Goal: Task Accomplishment & Management: Manage account settings

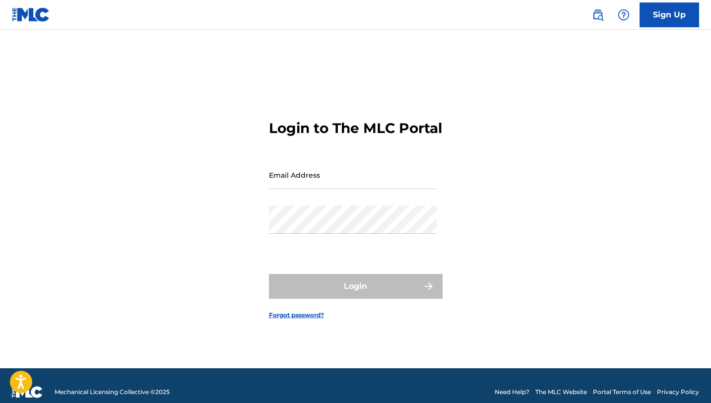
click at [323, 180] on input "Email Address" at bounding box center [353, 175] width 168 height 28
click at [336, 205] on div "Email Address" at bounding box center [353, 183] width 168 height 45
click at [339, 189] on input "Email Address" at bounding box center [353, 175] width 168 height 28
type input "[EMAIL_ADDRESS][DOMAIN_NAME]"
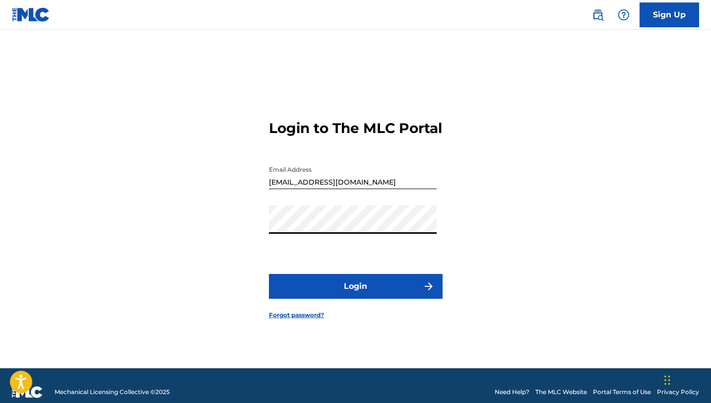
click at [363, 299] on button "Login" at bounding box center [356, 286] width 174 height 25
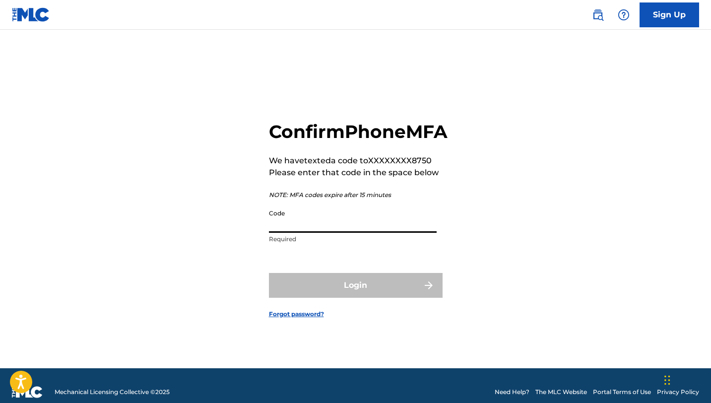
click at [337, 232] on input "Code" at bounding box center [353, 218] width 168 height 28
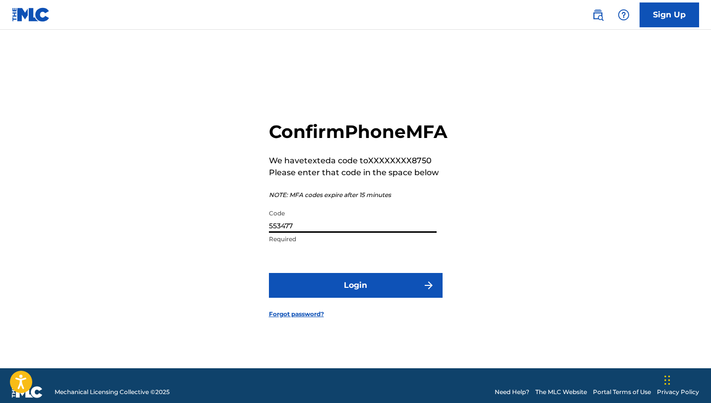
type input "553477"
click at [370, 298] on button "Login" at bounding box center [356, 285] width 174 height 25
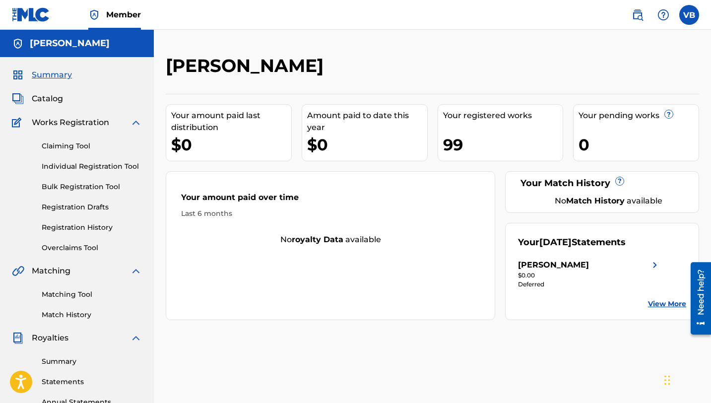
click at [51, 91] on div "Summary Catalog Works Registration Claiming Tool Individual Registration Tool B…" at bounding box center [77, 312] width 154 height 510
click at [48, 99] on span "Catalog" at bounding box center [47, 99] width 31 height 12
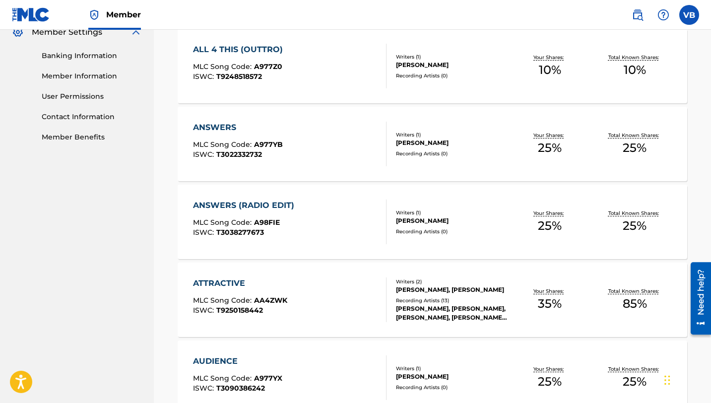
scroll to position [757, 0]
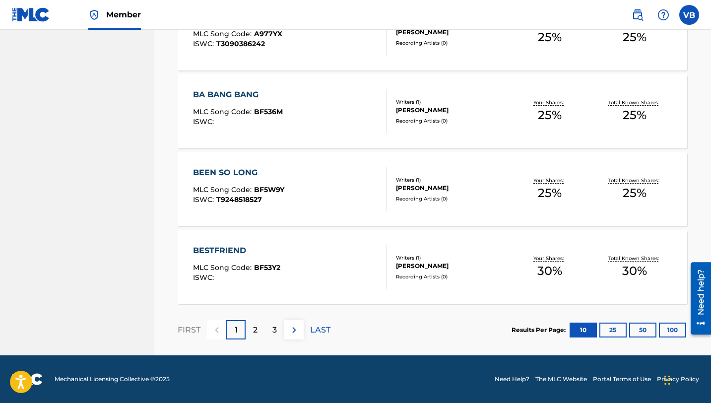
click at [279, 332] on div "3" at bounding box center [274, 329] width 19 height 19
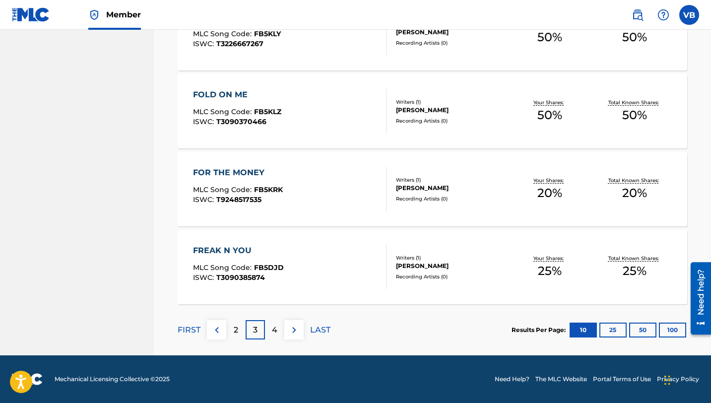
click at [272, 329] on p "4" at bounding box center [274, 330] width 5 height 12
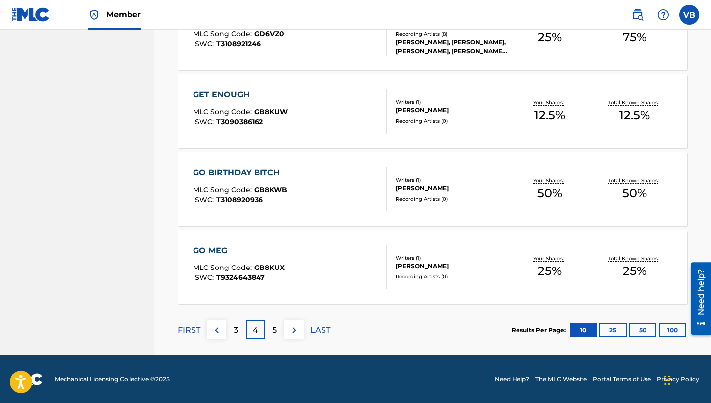
click at [277, 328] on div "5" at bounding box center [274, 329] width 19 height 19
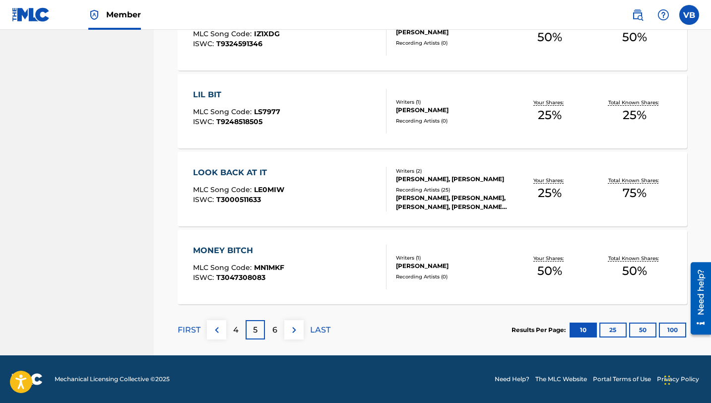
click at [275, 322] on div "6" at bounding box center [274, 329] width 19 height 19
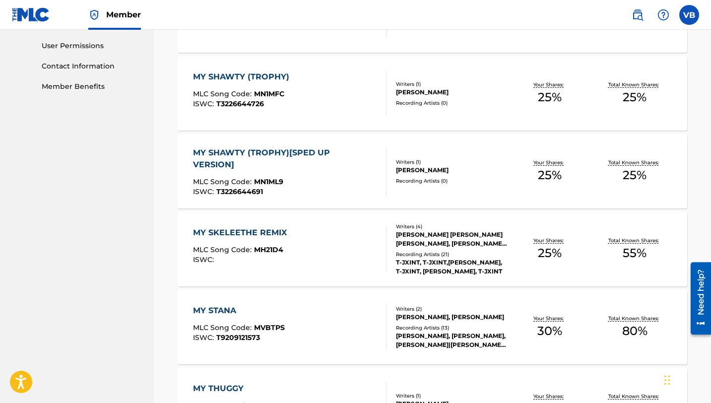
scroll to position [465, 0]
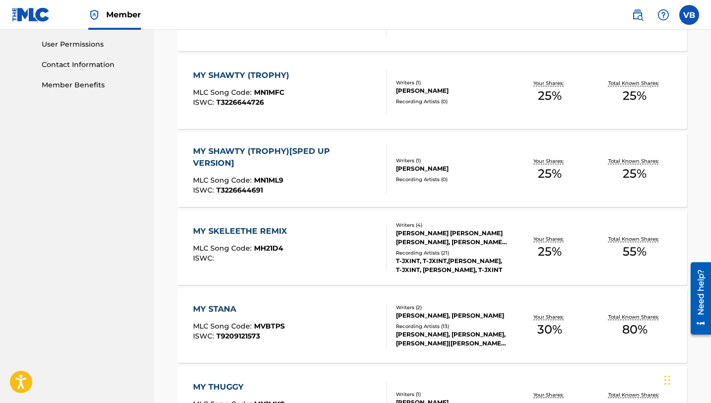
click at [319, 266] on div "MY SKELEETHE REMIX MLC Song Code : MH21D4 ISWC :" at bounding box center [289, 247] width 193 height 45
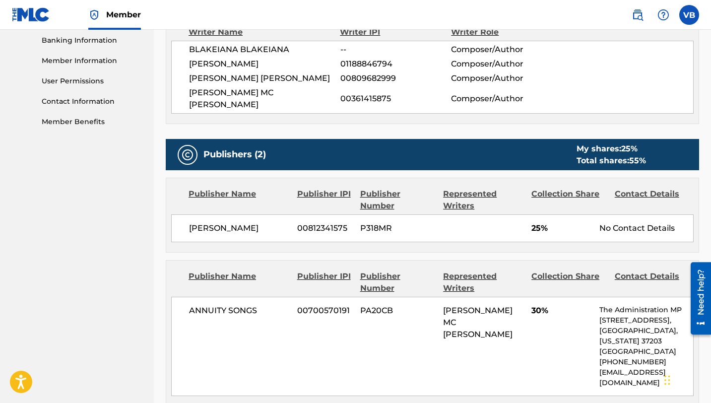
scroll to position [433, 0]
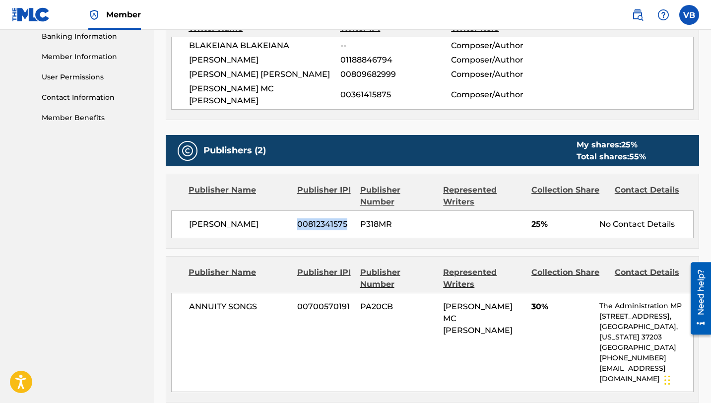
drag, startPoint x: 296, startPoint y: 212, endPoint x: 347, endPoint y: 206, distance: 50.9
click at [347, 210] on div "[PERSON_NAME] [PHONE_NUMBER] P318MR 25% No Contact Details" at bounding box center [432, 224] width 522 height 28
copy span "00812341575"
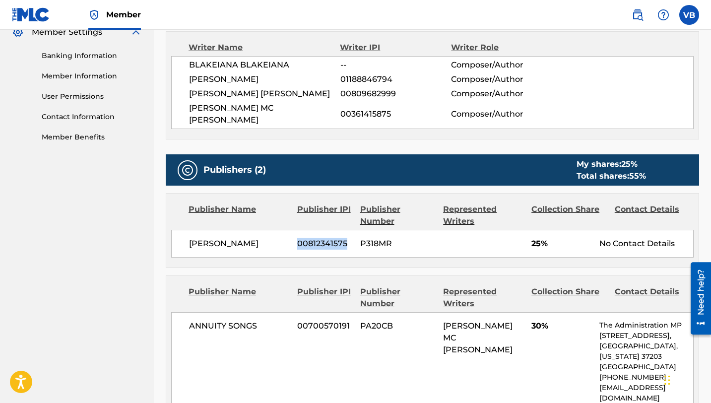
scroll to position [410, 0]
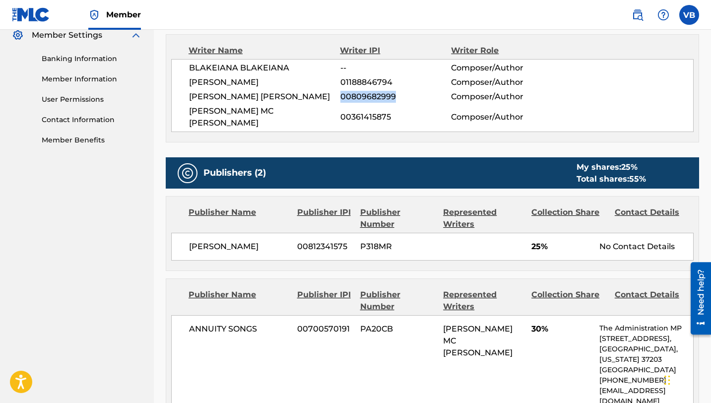
drag, startPoint x: 340, startPoint y: 97, endPoint x: 396, endPoint y: 99, distance: 55.6
click at [396, 99] on span "00809682999" at bounding box center [395, 97] width 111 height 12
copy span "00809682999"
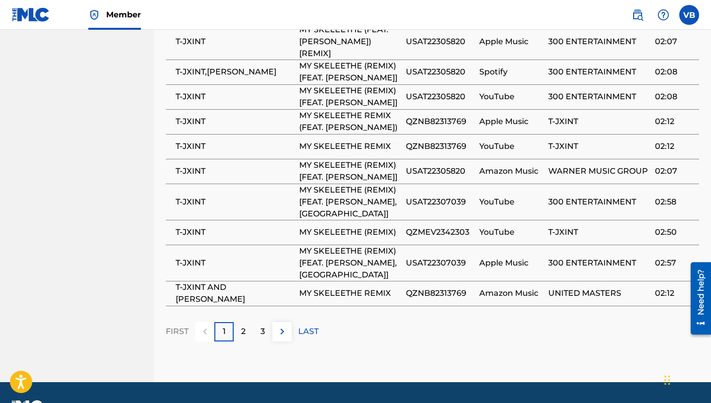
scroll to position [898, 0]
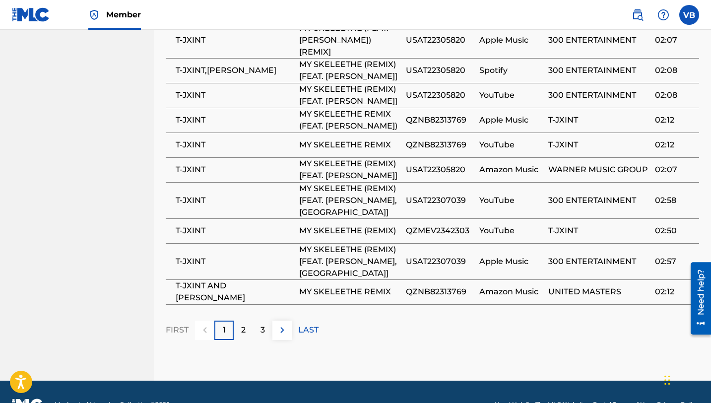
click at [240, 320] on div "2" at bounding box center [243, 329] width 19 height 19
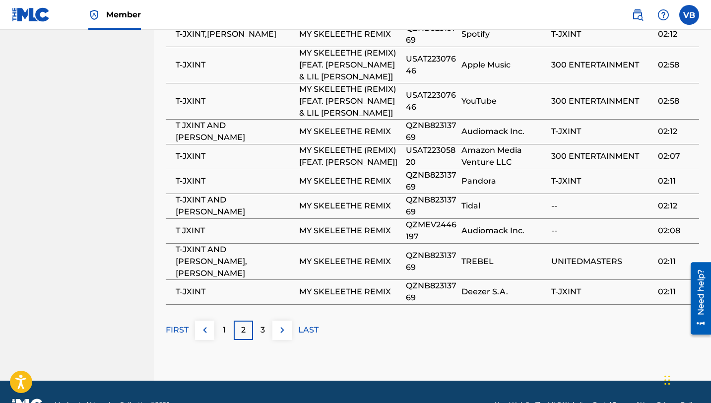
click at [268, 320] on div "3" at bounding box center [262, 329] width 19 height 19
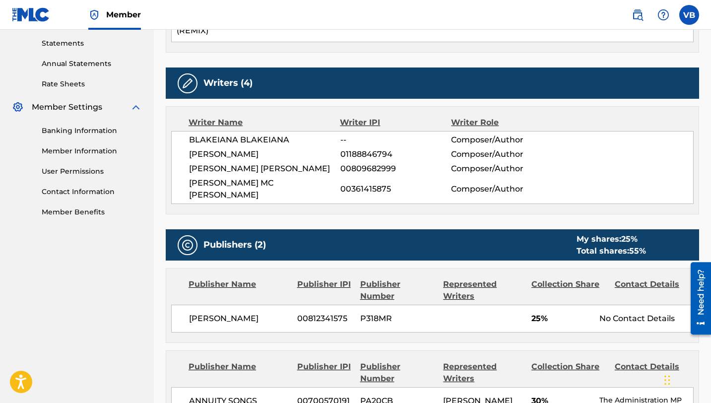
scroll to position [325, 0]
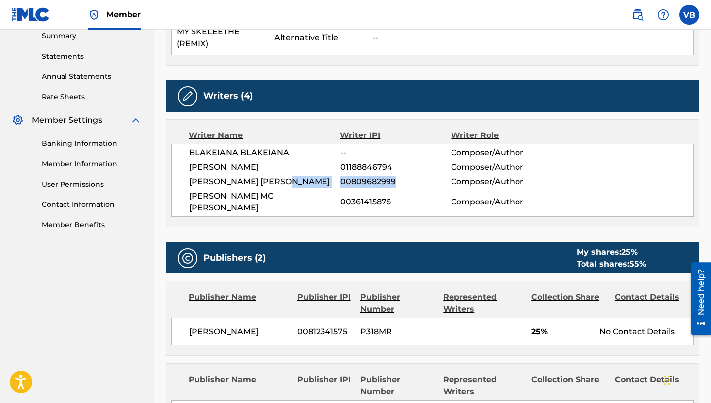
drag, startPoint x: 337, startPoint y: 181, endPoint x: 397, endPoint y: 181, distance: 60.5
click at [397, 181] on div "[PERSON_NAME] [PERSON_NAME] 00809682999 Composer/Author" at bounding box center [441, 182] width 504 height 12
copy div "00809682999"
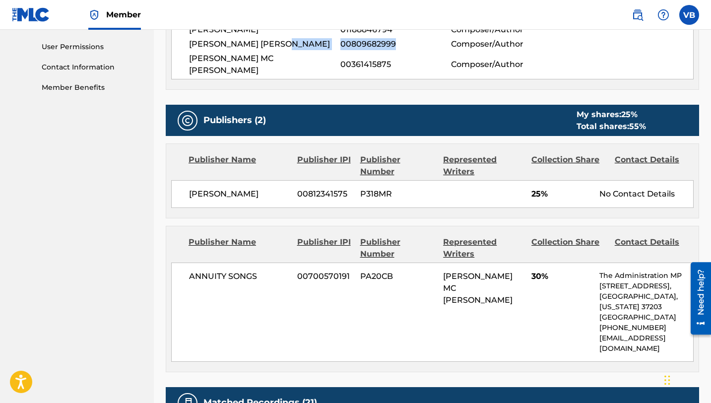
scroll to position [464, 0]
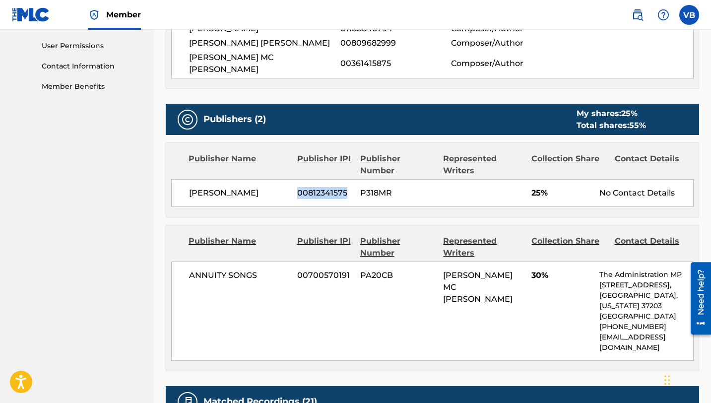
drag, startPoint x: 294, startPoint y: 178, endPoint x: 346, endPoint y: 177, distance: 52.6
click at [346, 179] on div "[PERSON_NAME] [PHONE_NUMBER] P318MR 25% No Contact Details" at bounding box center [432, 193] width 522 height 28
copy span "00812341575"
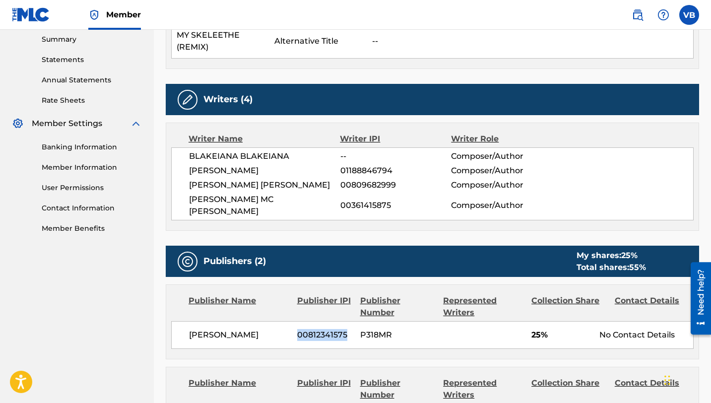
scroll to position [319, 0]
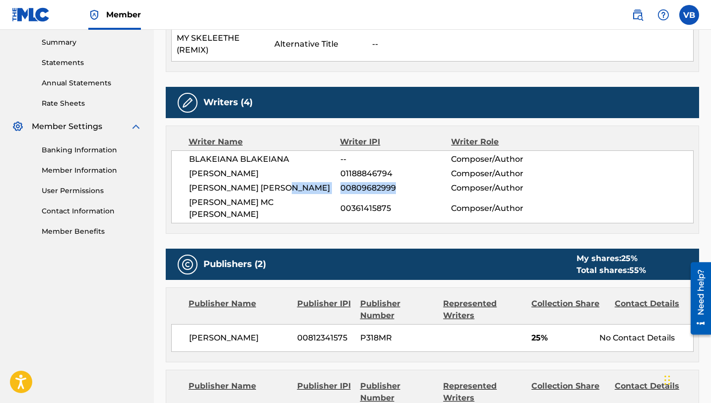
drag, startPoint x: 339, startPoint y: 188, endPoint x: 398, endPoint y: 189, distance: 59.5
click at [398, 189] on div "[PERSON_NAME] [PERSON_NAME] 00809682999 Composer/Author" at bounding box center [441, 188] width 504 height 12
copy div "00809682999"
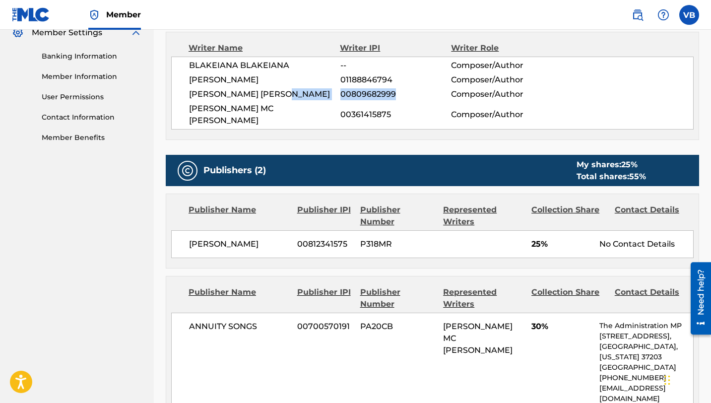
scroll to position [418, 0]
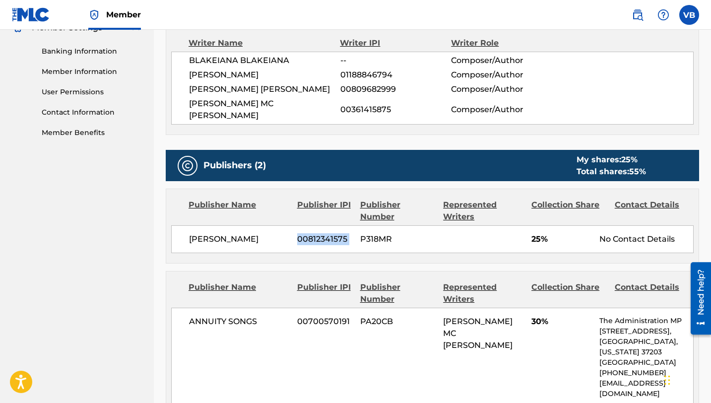
drag, startPoint x: 295, startPoint y: 225, endPoint x: 358, endPoint y: 224, distance: 62.5
click at [358, 225] on div "[PERSON_NAME] [PHONE_NUMBER] P318MR 25% No Contact Details" at bounding box center [432, 239] width 522 height 28
copy div "00812341575"
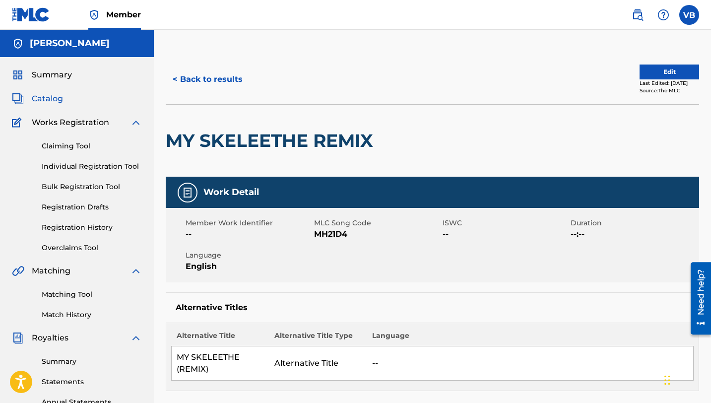
scroll to position [2, 0]
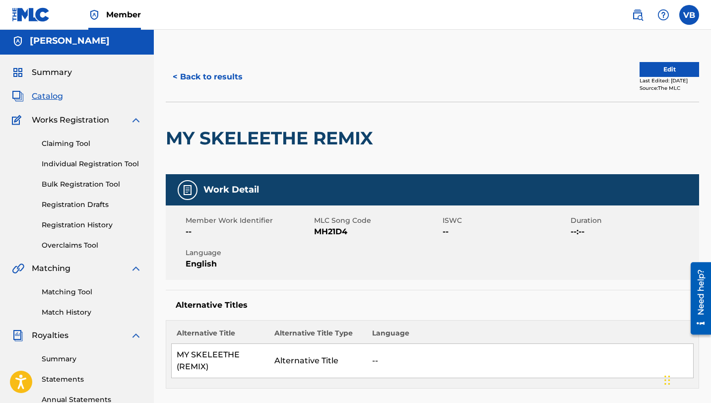
click at [314, 135] on h2 "MY SKELEETHE REMIX" at bounding box center [272, 138] width 212 height 22
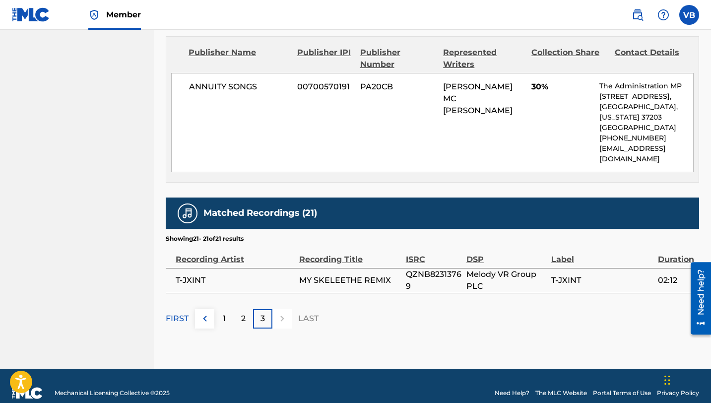
scroll to position [652, 0]
click at [225, 312] on p "1" at bounding box center [224, 318] width 3 height 12
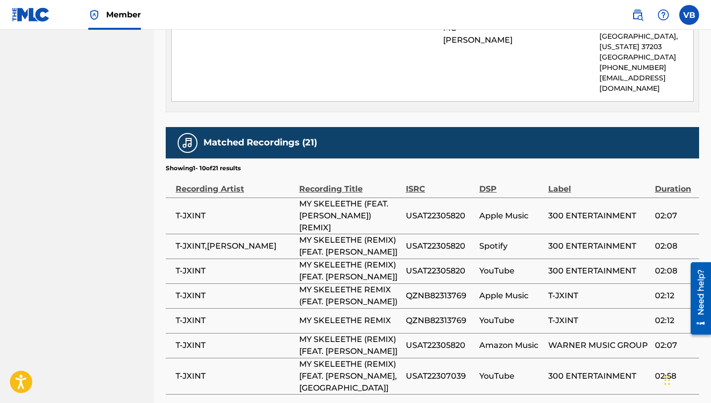
scroll to position [717, 0]
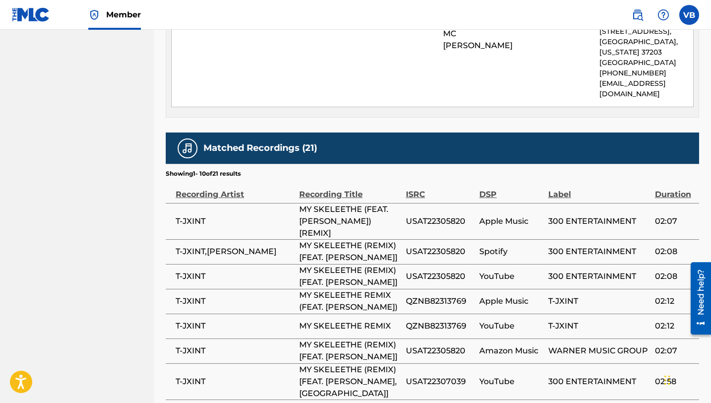
click at [309, 203] on span "MY SKELEETHE (FEAT. [PERSON_NAME]) [REMIX]" at bounding box center [350, 221] width 102 height 36
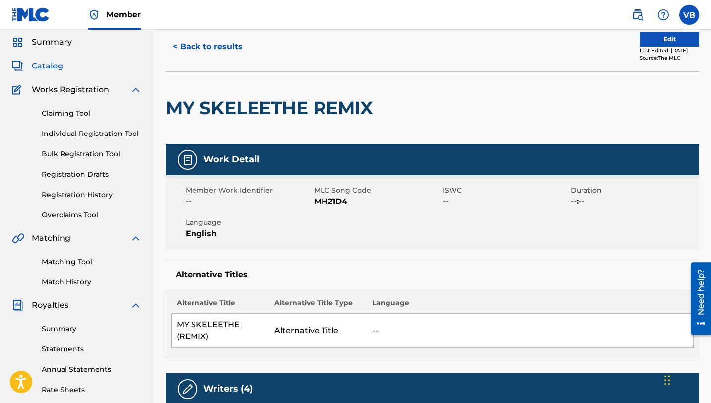
scroll to position [0, 0]
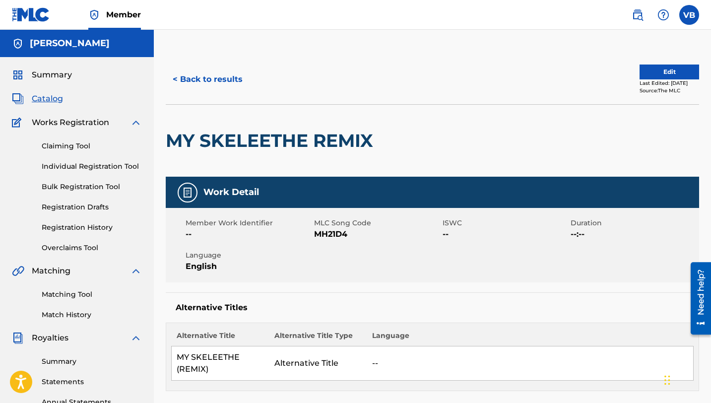
click at [195, 75] on button "< Back to results" at bounding box center [208, 79] width 84 height 25
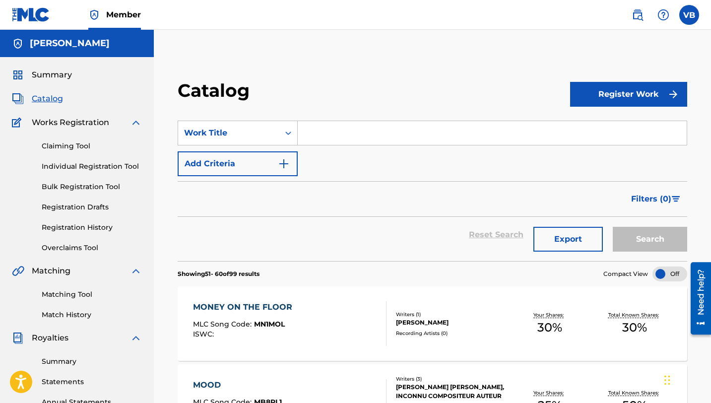
click at [345, 138] on input "Search Form" at bounding box center [492, 133] width 389 height 24
type input ",y skeleethe"
click at [613, 227] on button "Search" at bounding box center [650, 239] width 74 height 25
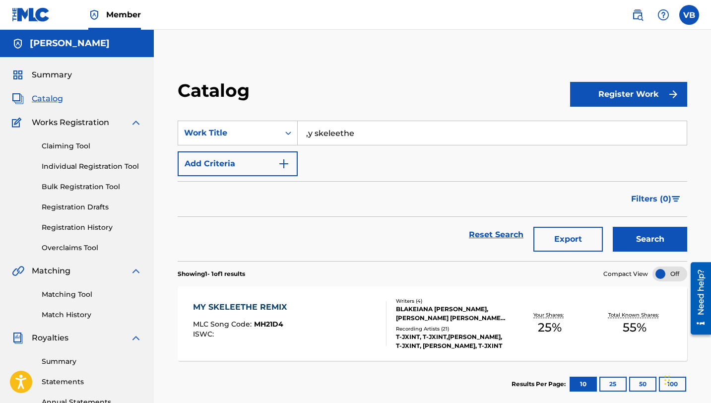
click at [472, 330] on div "Recording Artists ( 21 )" at bounding box center [452, 328] width 112 height 7
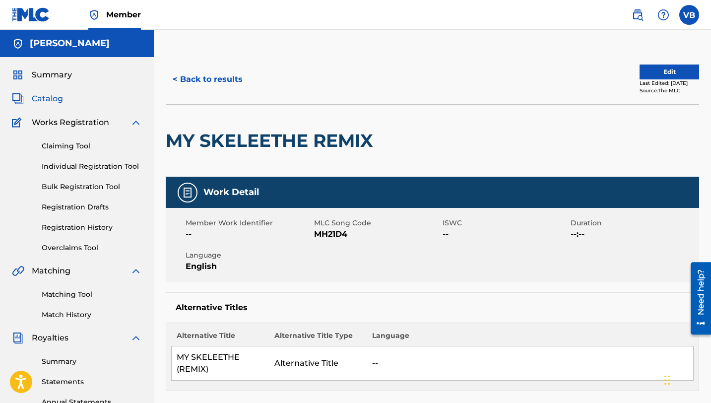
click at [69, 67] on div "Summary Catalog Works Registration Claiming Tool Individual Registration Tool B…" at bounding box center [77, 312] width 154 height 510
click at [53, 79] on span "Summary" at bounding box center [52, 75] width 40 height 12
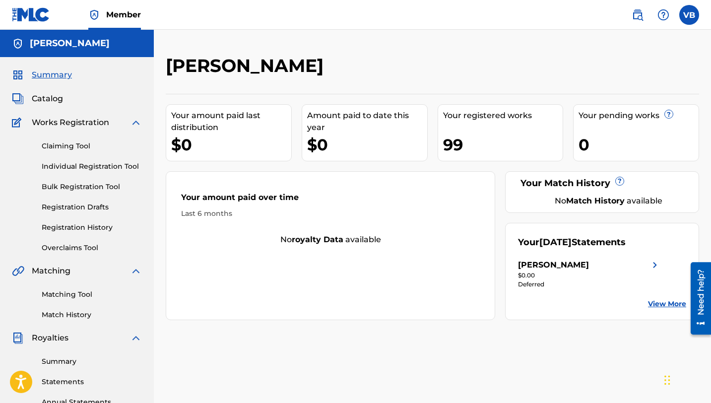
click at [77, 43] on div "[PERSON_NAME]" at bounding box center [77, 43] width 154 height 27
click at [85, 139] on div "Claiming Tool Individual Registration Tool Bulk Registration Tool Registration …" at bounding box center [77, 190] width 130 height 125
click at [83, 145] on link "Claiming Tool" at bounding box center [92, 146] width 100 height 10
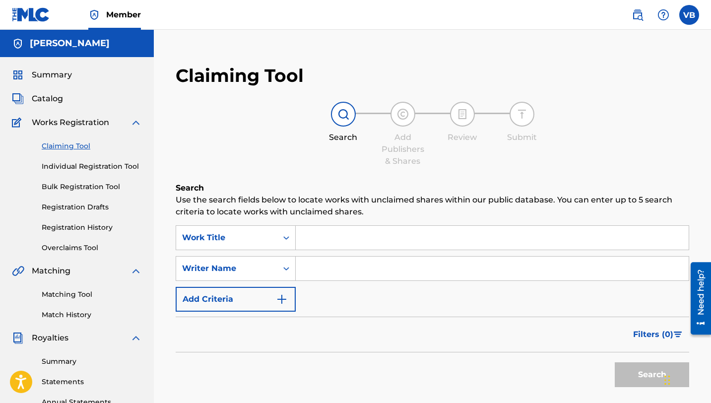
click at [344, 241] on input "Search Form" at bounding box center [492, 238] width 393 height 24
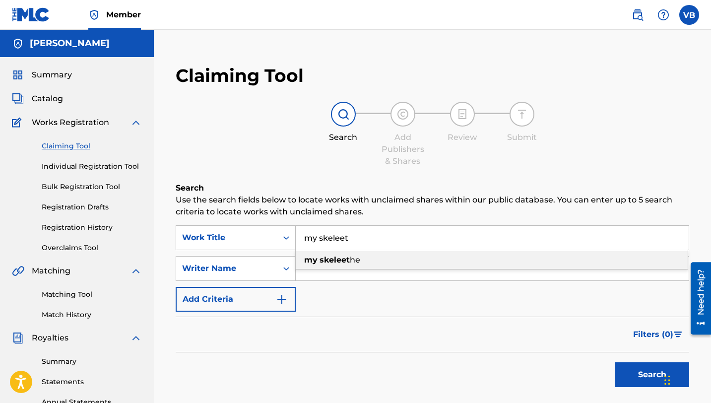
click at [340, 258] on strong "skeleet" at bounding box center [334, 259] width 30 height 9
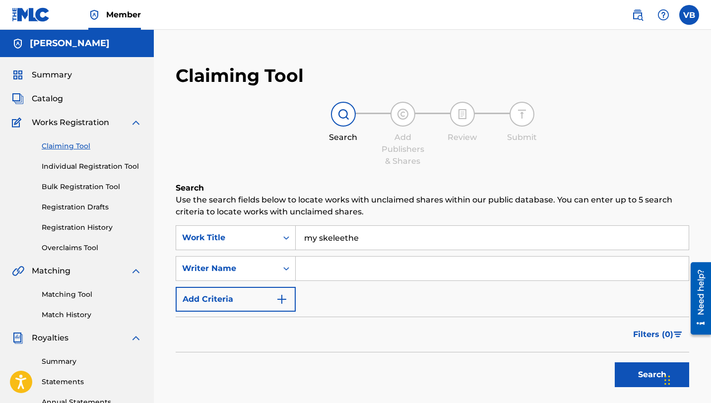
click at [651, 381] on button "Search" at bounding box center [652, 374] width 74 height 25
click at [378, 237] on input "my skeleethe" at bounding box center [492, 238] width 393 height 24
type input "my skeleethe remix"
click at [615, 362] on button "Search" at bounding box center [652, 374] width 74 height 25
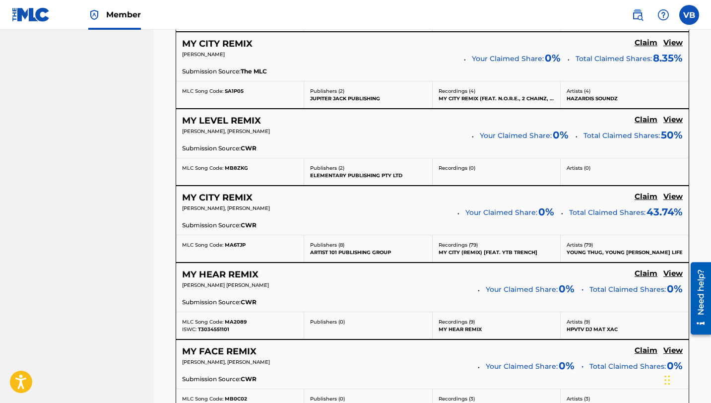
scroll to position [931, 0]
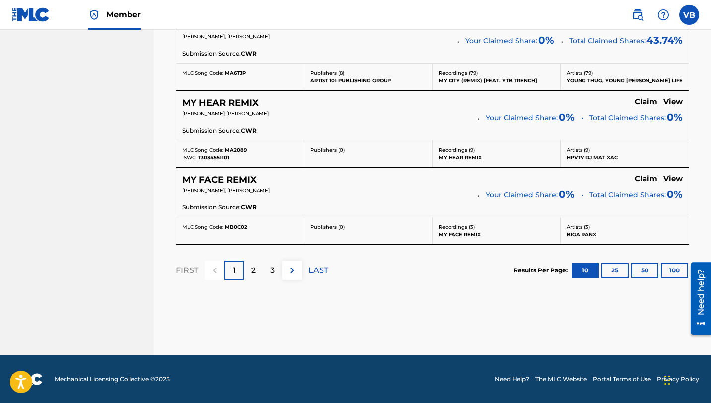
click at [257, 266] on div "2" at bounding box center [253, 269] width 19 height 19
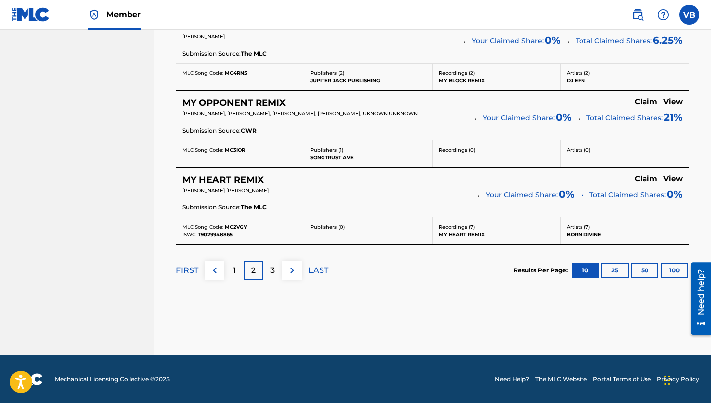
click at [267, 265] on div "3" at bounding box center [272, 269] width 19 height 19
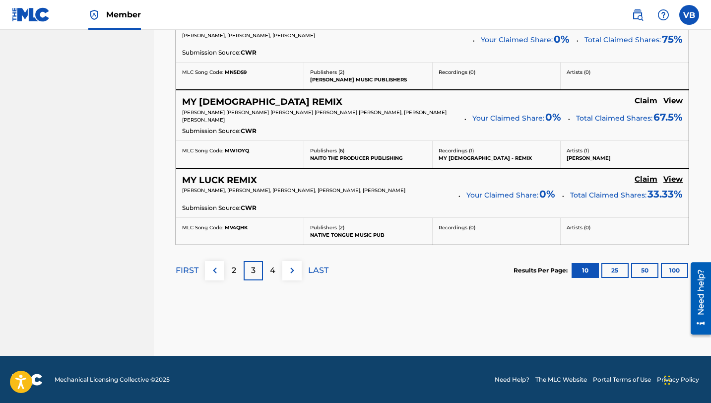
click at [274, 273] on p "4" at bounding box center [272, 270] width 5 height 12
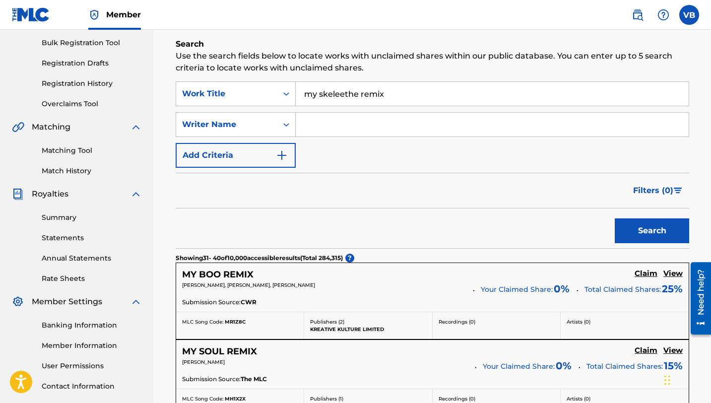
scroll to position [140, 0]
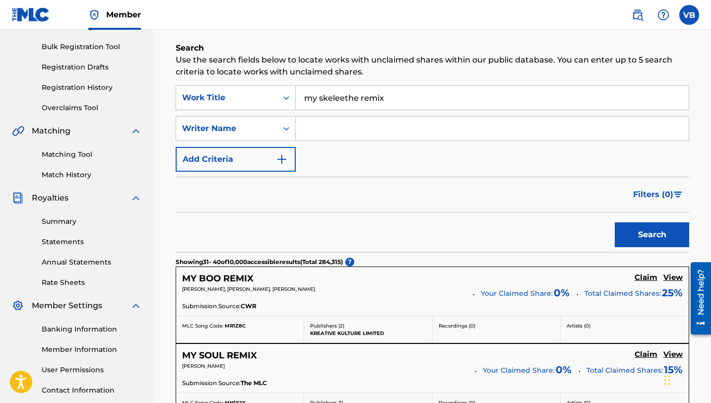
click at [346, 124] on input "Search Form" at bounding box center [492, 129] width 393 height 24
type input "[PERSON_NAME]"
click at [615, 222] on button "Search" at bounding box center [652, 234] width 74 height 25
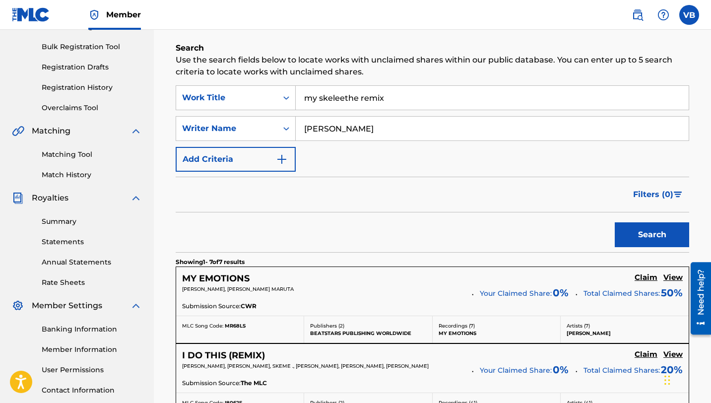
scroll to position [145, 0]
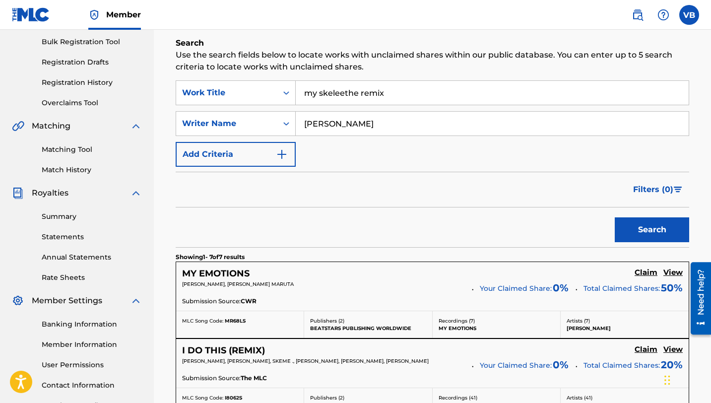
click at [277, 160] on button "Add Criteria" at bounding box center [236, 154] width 120 height 25
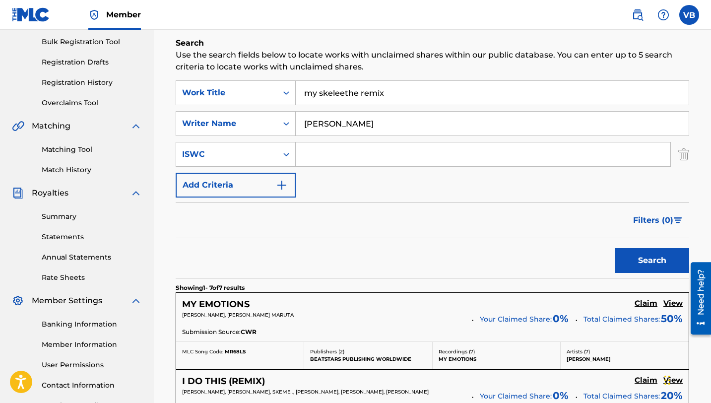
click at [276, 187] on img "Search Form" at bounding box center [282, 185] width 12 height 12
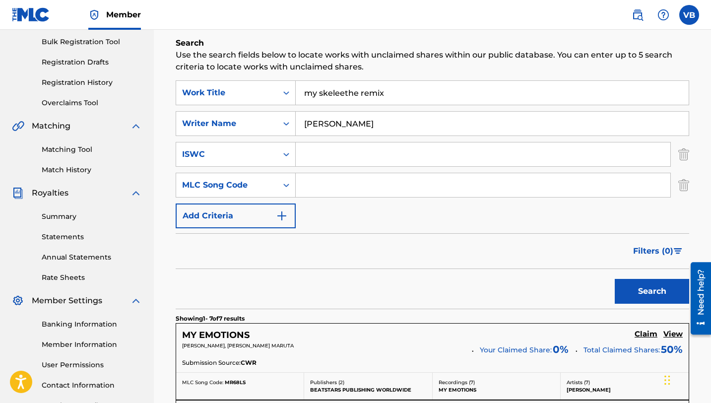
click at [281, 218] on img "Search Form" at bounding box center [282, 216] width 12 height 12
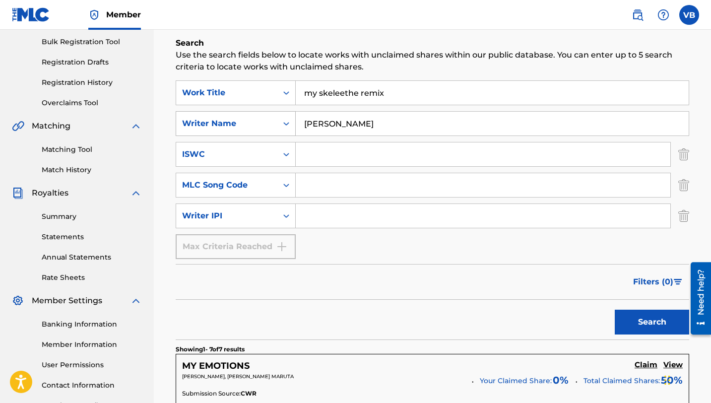
drag, startPoint x: 368, startPoint y: 122, endPoint x: 290, endPoint y: 124, distance: 78.4
click at [290, 124] on div "SearchWithCriteria6598e69a-15dd-4252-9eba-0c1bf09bcfb9 Writer Name [PERSON_NAME]" at bounding box center [432, 123] width 513 height 25
click at [615, 310] on button "Search" at bounding box center [652, 322] width 74 height 25
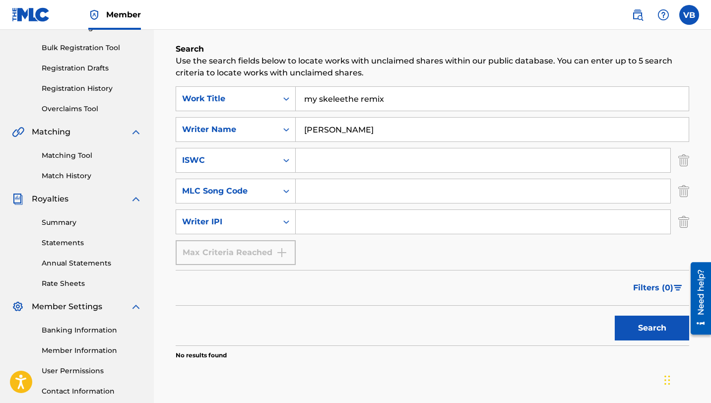
scroll to position [114, 0]
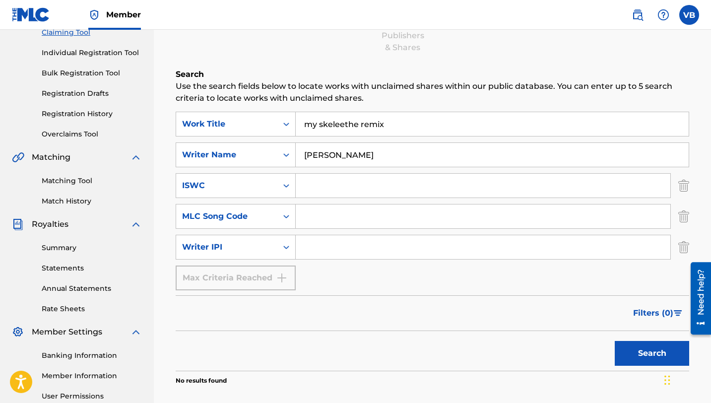
click at [318, 155] on input "[PERSON_NAME]" at bounding box center [492, 155] width 393 height 24
type input "[PERSON_NAME]"
click at [615, 341] on button "Search" at bounding box center [652, 353] width 74 height 25
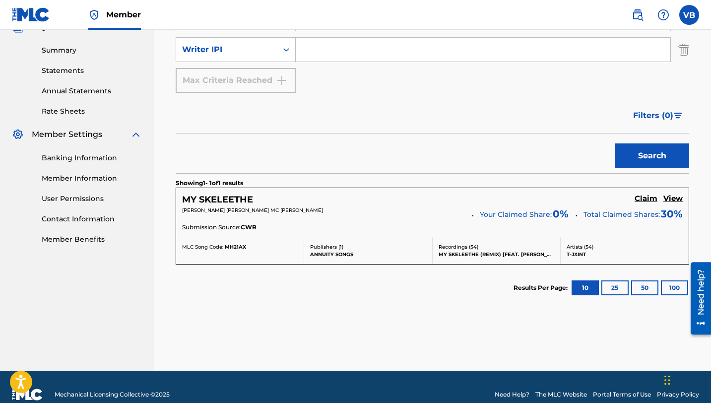
scroll to position [326, 0]
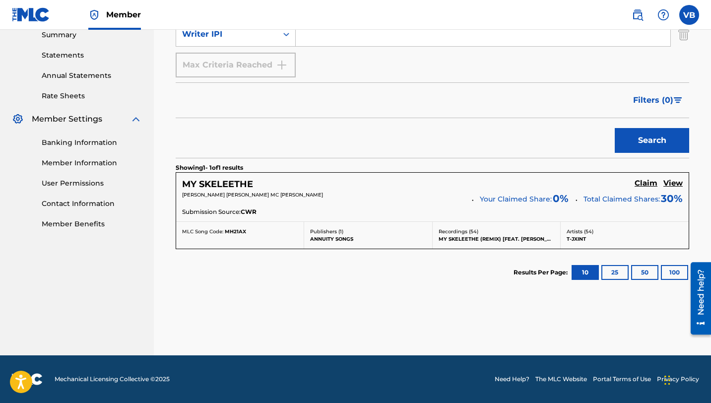
click at [643, 182] on h5 "Claim" at bounding box center [645, 183] width 23 height 9
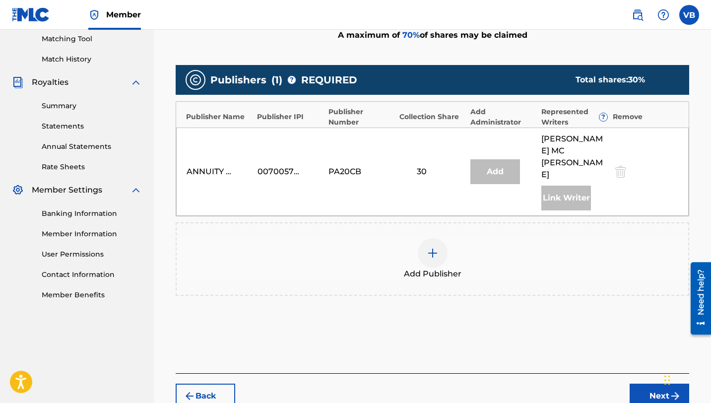
scroll to position [261, 0]
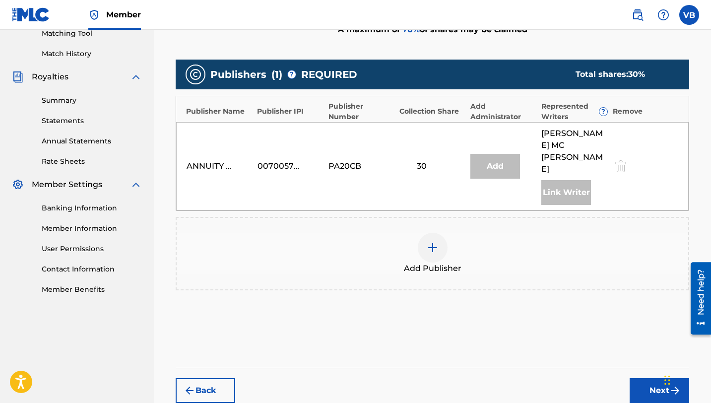
click at [440, 237] on div at bounding box center [433, 248] width 30 height 30
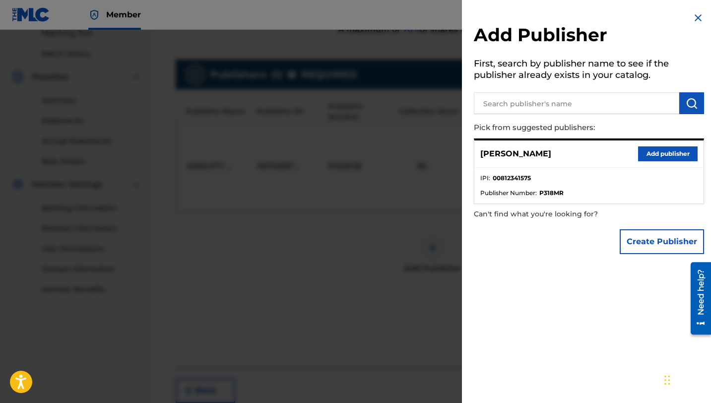
click at [654, 149] on button "Add publisher" at bounding box center [668, 153] width 60 height 15
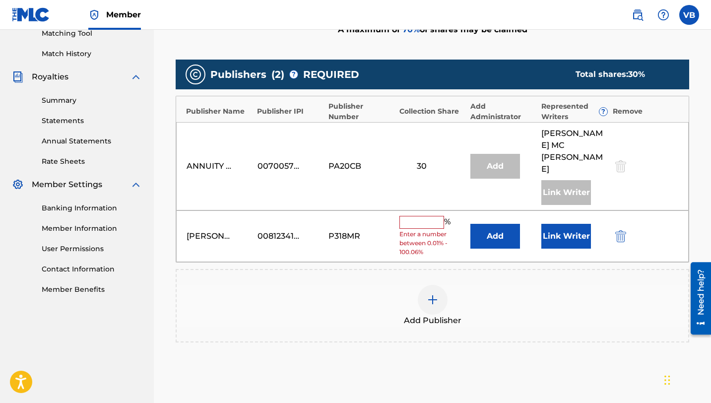
click at [420, 216] on input "text" at bounding box center [421, 222] width 45 height 13
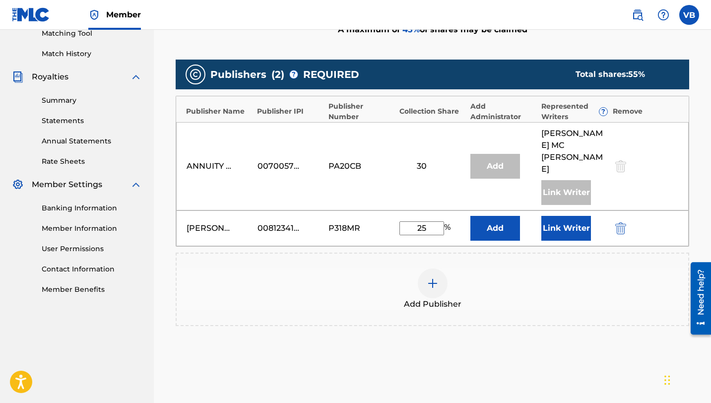
type input "25"
click at [496, 217] on button "Add" at bounding box center [495, 228] width 50 height 25
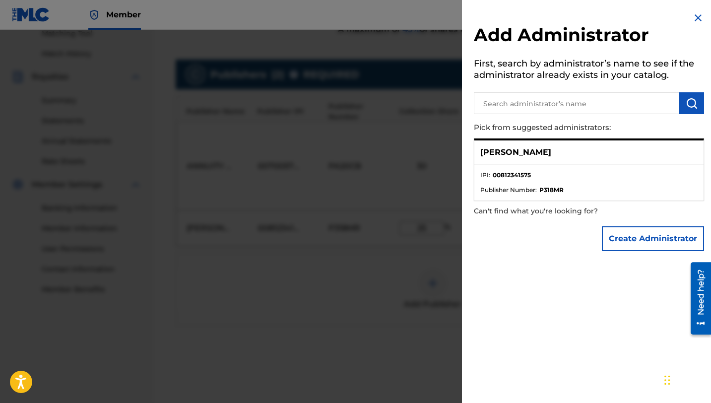
click at [630, 190] on li "Publisher Number : P318MR" at bounding box center [588, 190] width 217 height 9
click at [617, 171] on li "IPI : 00812341575" at bounding box center [588, 178] width 217 height 15
click at [691, 24] on h2 "Add Administrator" at bounding box center [589, 36] width 230 height 25
click at [693, 19] on img at bounding box center [698, 18] width 12 height 12
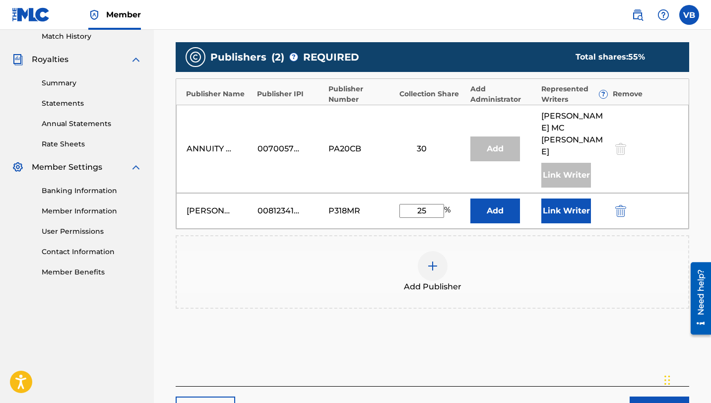
scroll to position [279, 0]
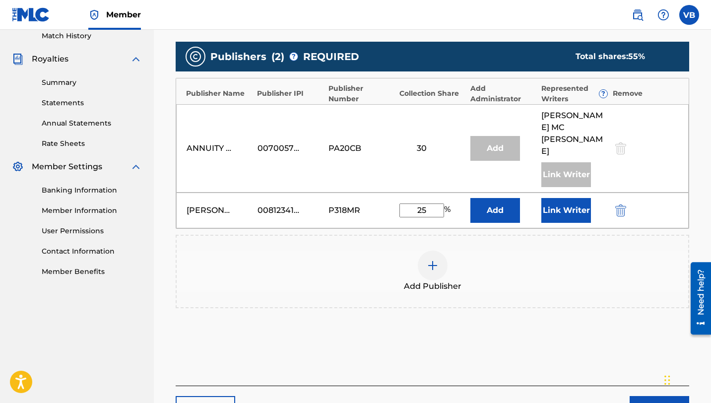
click at [559, 199] on button "Link Writer" at bounding box center [566, 210] width 50 height 25
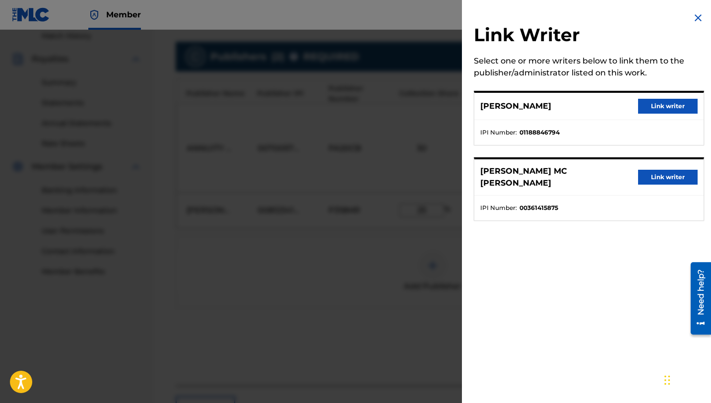
click at [695, 17] on img at bounding box center [698, 18] width 12 height 12
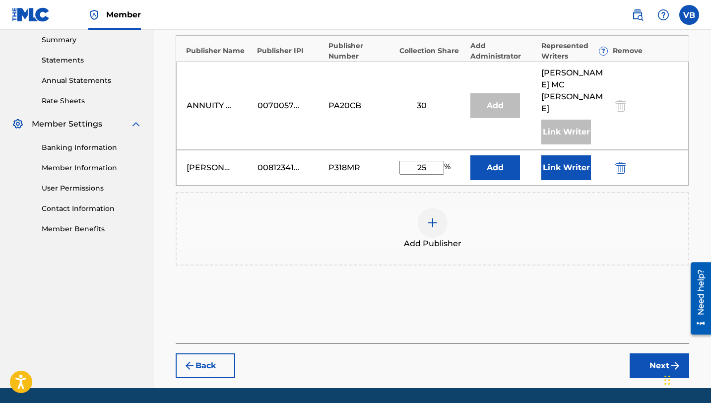
scroll to position [342, 0]
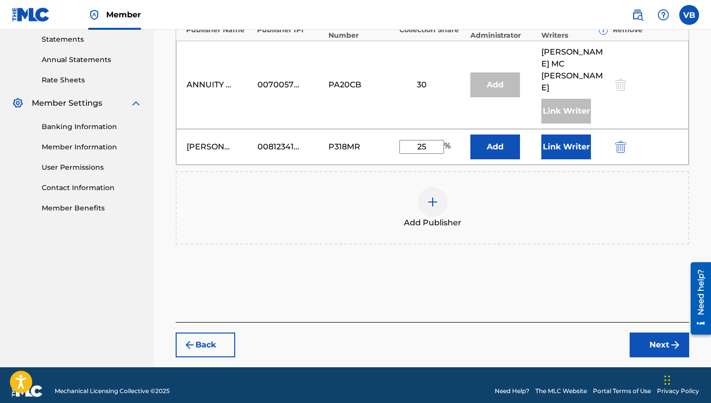
click at [637, 332] on button "Next" at bounding box center [659, 344] width 60 height 25
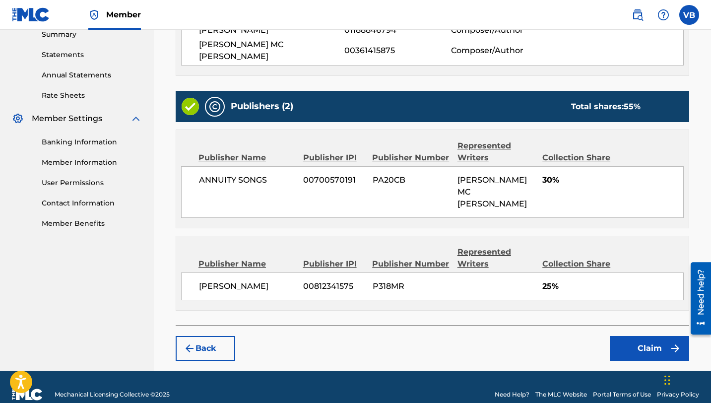
scroll to position [329, 0]
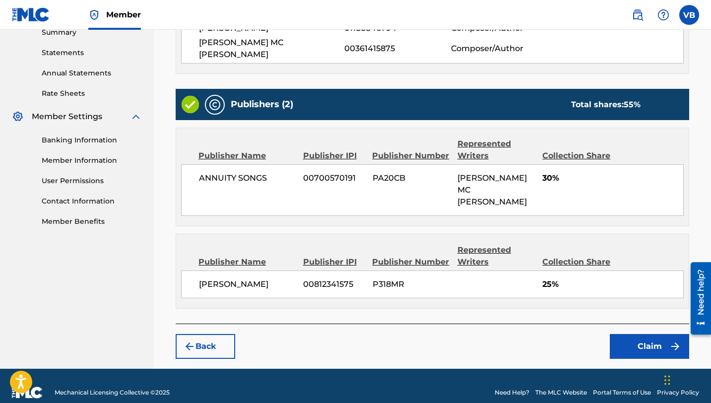
click at [626, 334] on button "Claim" at bounding box center [649, 346] width 79 height 25
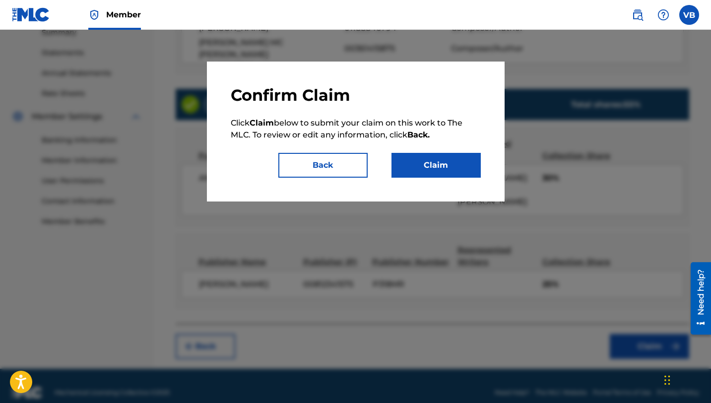
click at [431, 169] on button "Claim" at bounding box center [435, 165] width 89 height 25
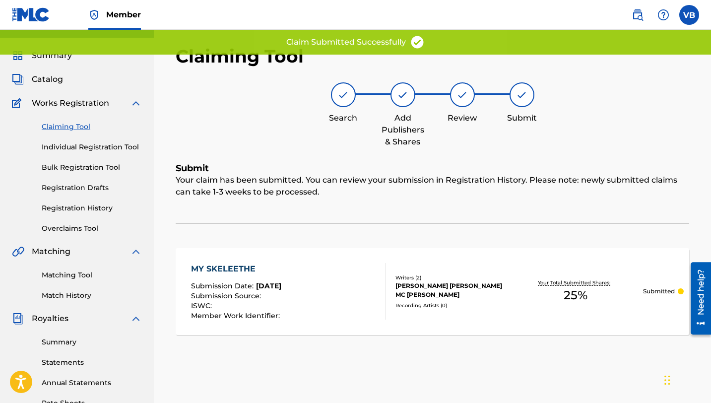
scroll to position [0, 0]
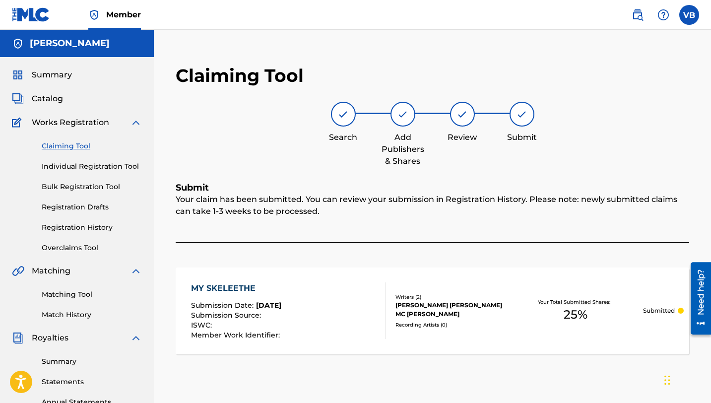
click at [50, 77] on span "Summary" at bounding box center [52, 75] width 40 height 12
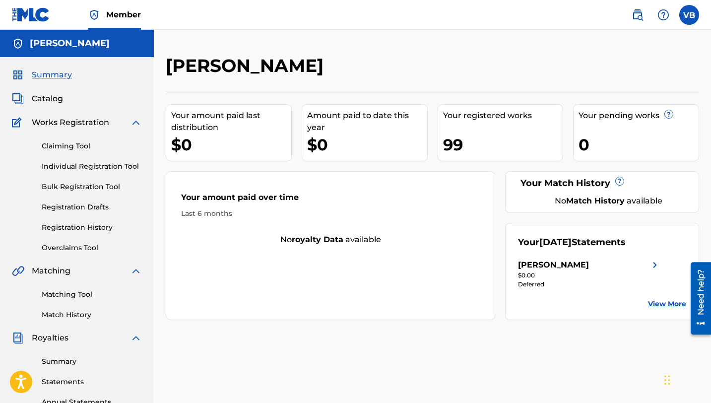
click at [47, 97] on span "Catalog" at bounding box center [47, 99] width 31 height 12
